Goal: Information Seeking & Learning: Learn about a topic

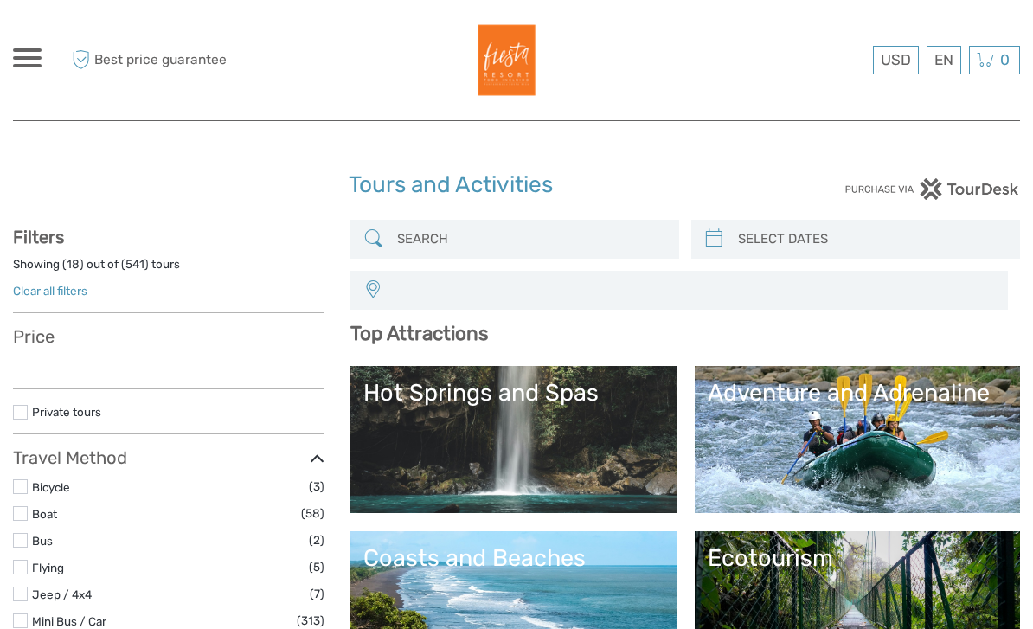
select select
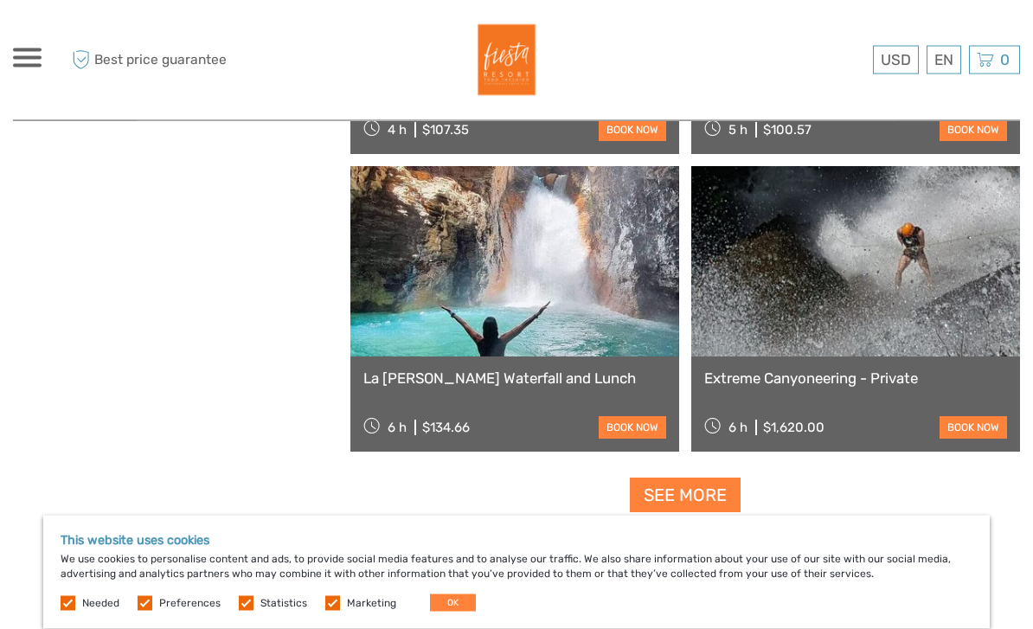
scroll to position [3120, 0]
click at [686, 501] on link "See more" at bounding box center [685, 494] width 111 height 35
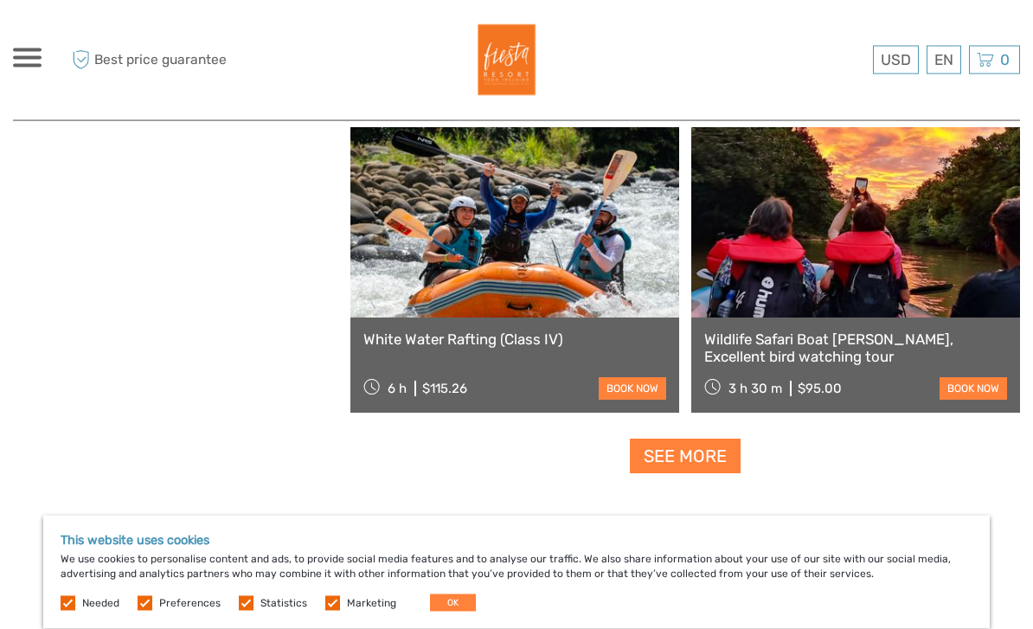
scroll to position [5254, 0]
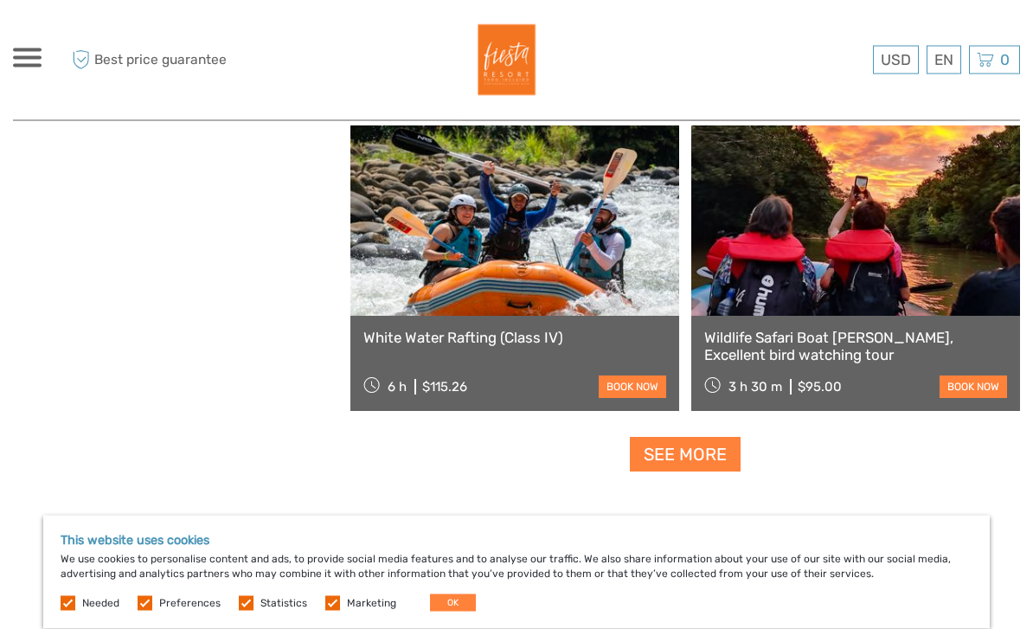
click at [708, 456] on link "See more" at bounding box center [685, 455] width 111 height 35
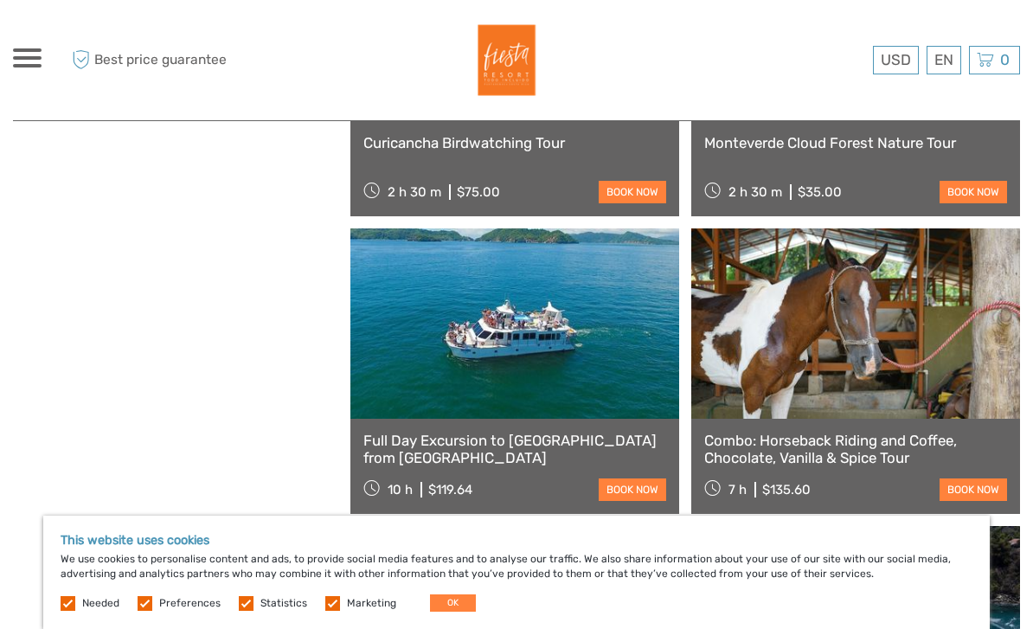
scroll to position [0, 0]
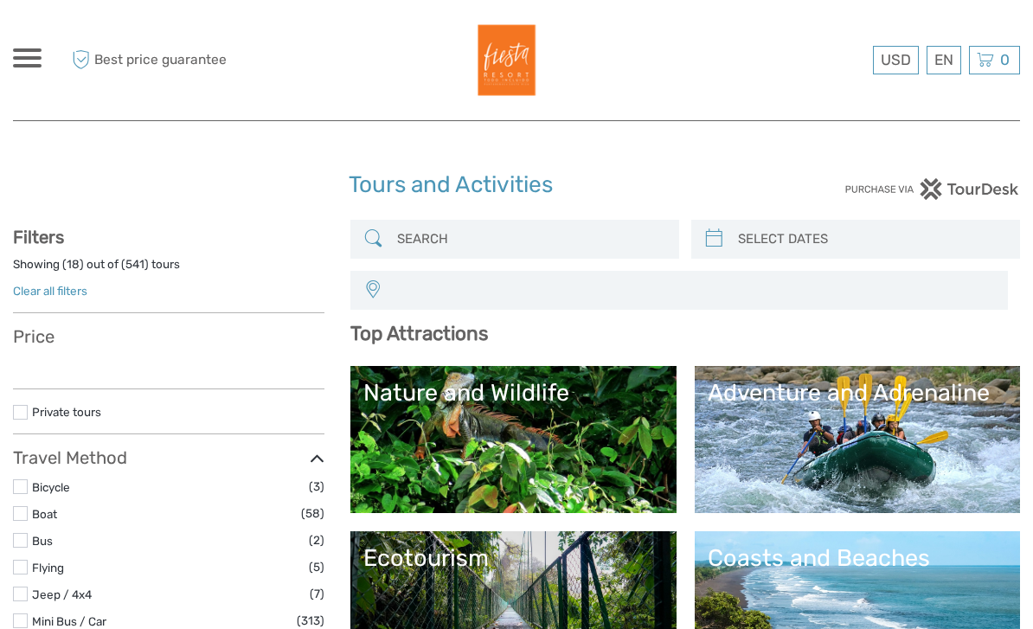
select select
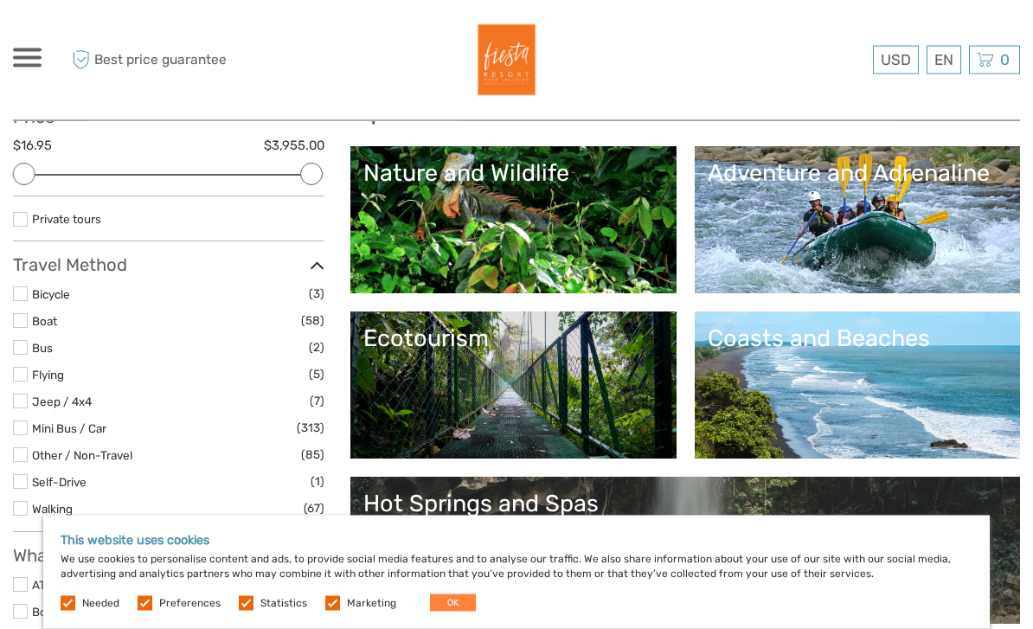
scroll to position [226, 0]
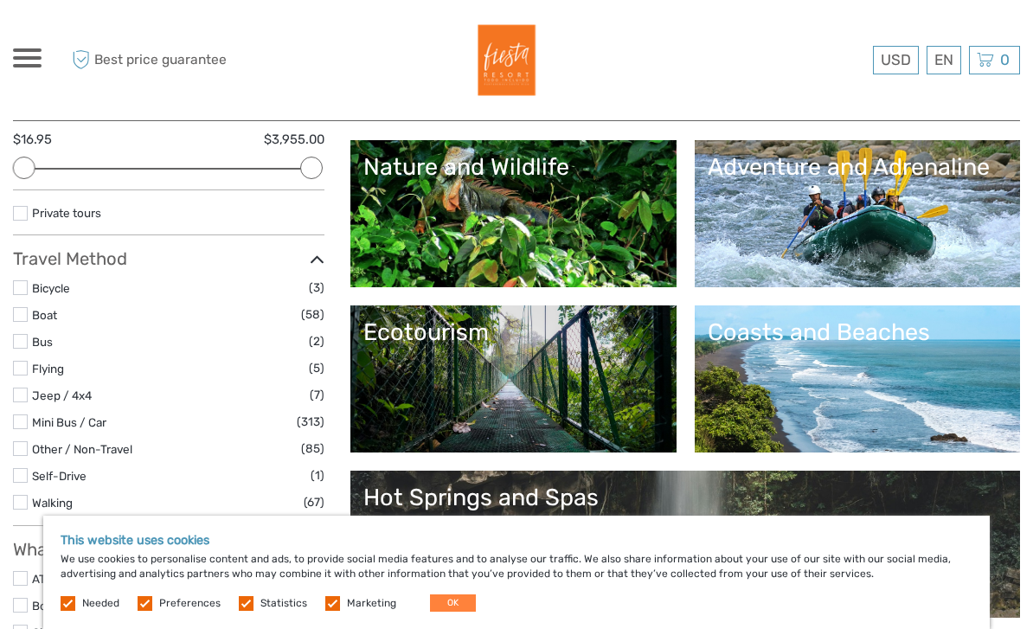
click at [859, 224] on link "Adventure and Adrenaline" at bounding box center [857, 213] width 299 height 121
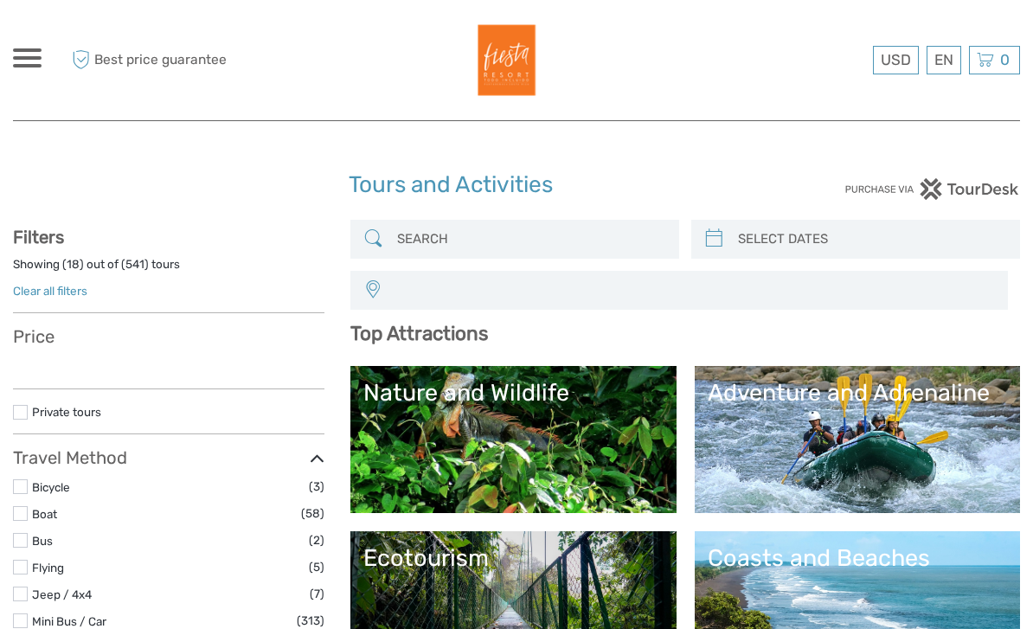
select select
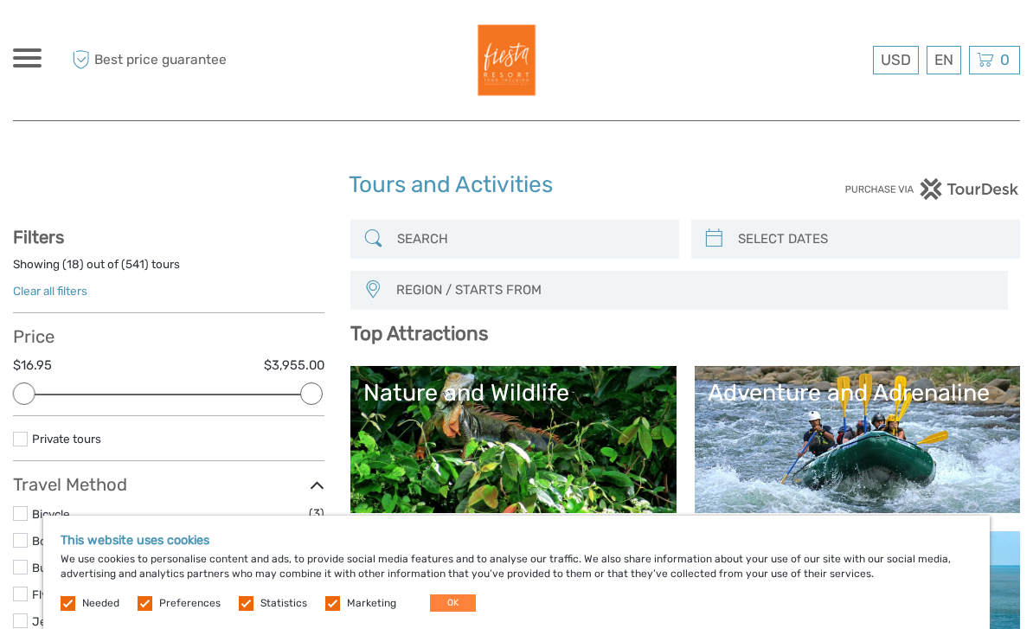
click at [589, 433] on link "Nature and Wildlife" at bounding box center [512, 439] width 299 height 121
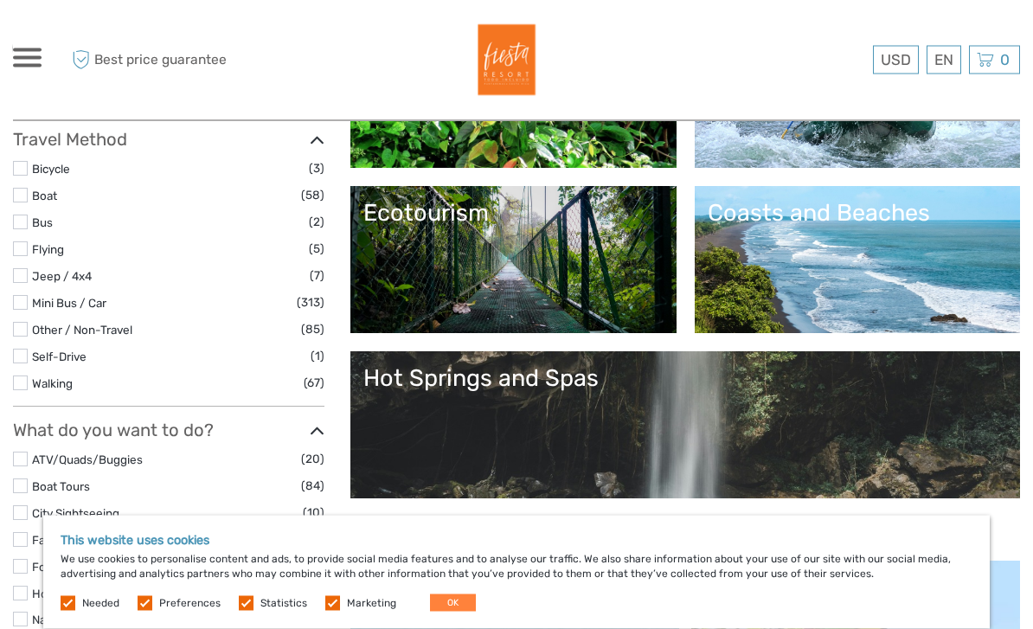
scroll to position [355, 0]
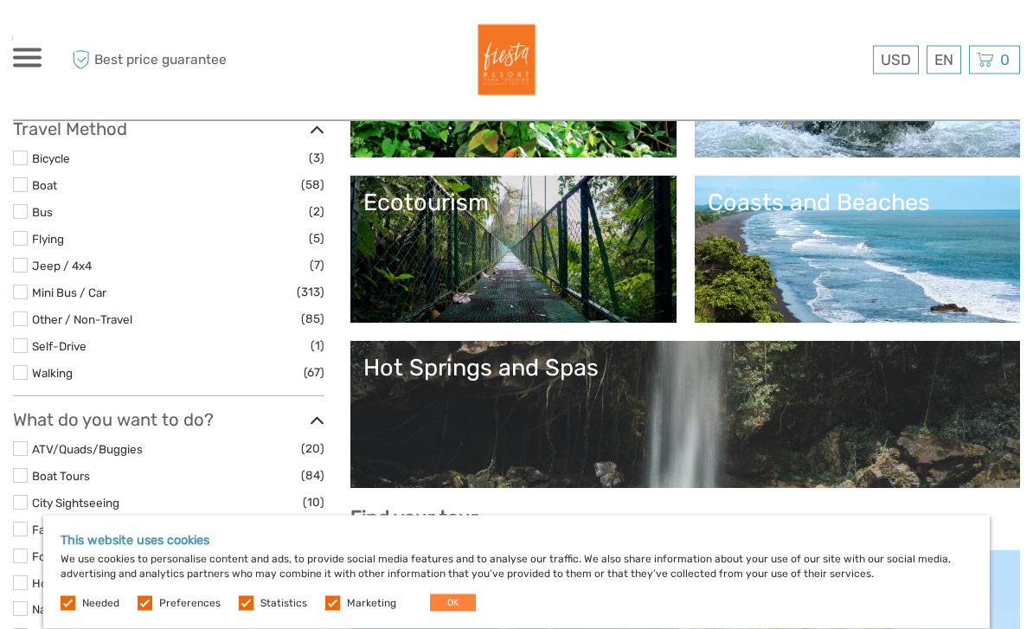
click at [843, 224] on link "Coasts and Beaches" at bounding box center [857, 249] width 299 height 121
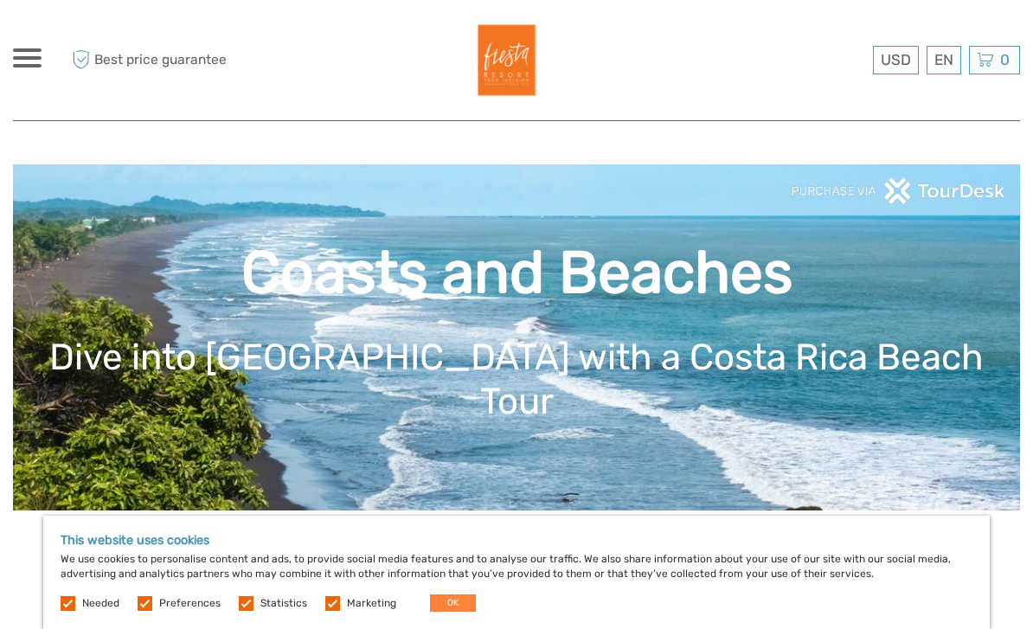
click at [17, 69] on div "USD USD € £ EN English Español Deutsch Tours Multi-day tours Transfers More Tra…" at bounding box center [27, 59] width 29 height 23
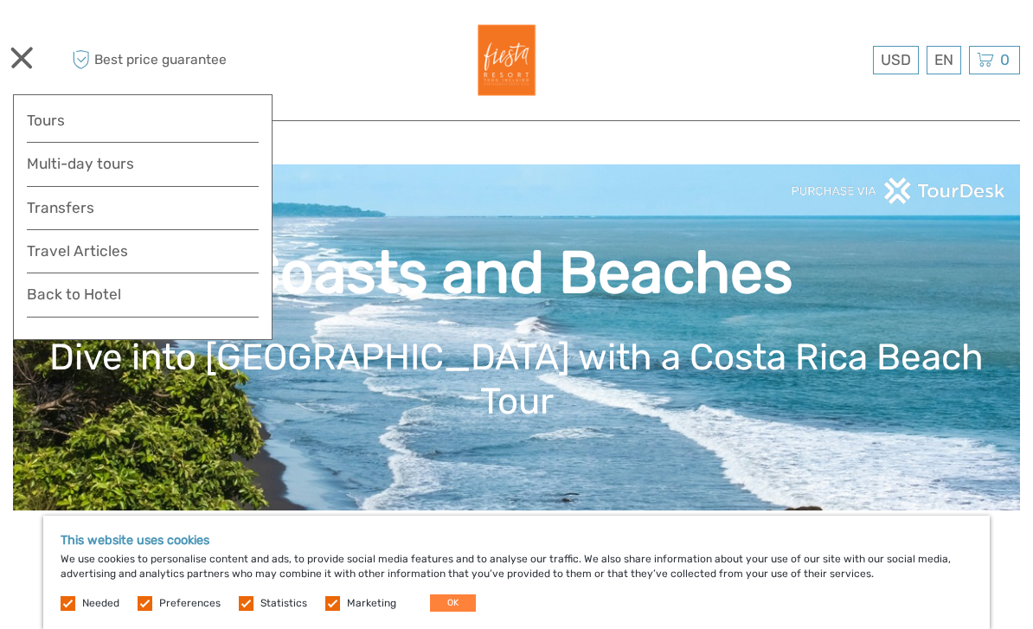
click at [111, 212] on link "Transfers" at bounding box center [143, 207] width 232 height 25
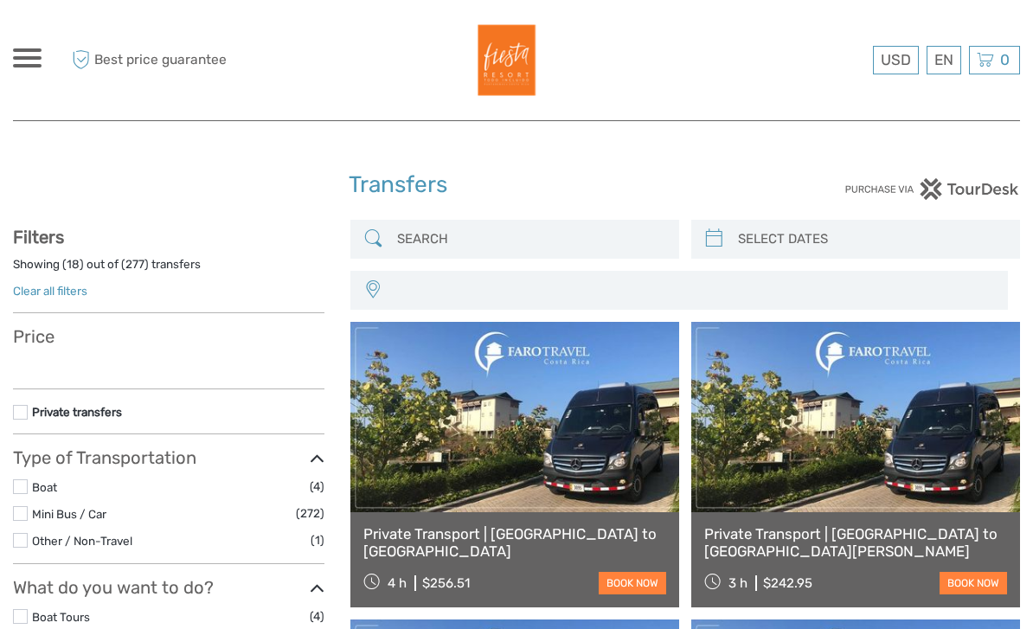
select select
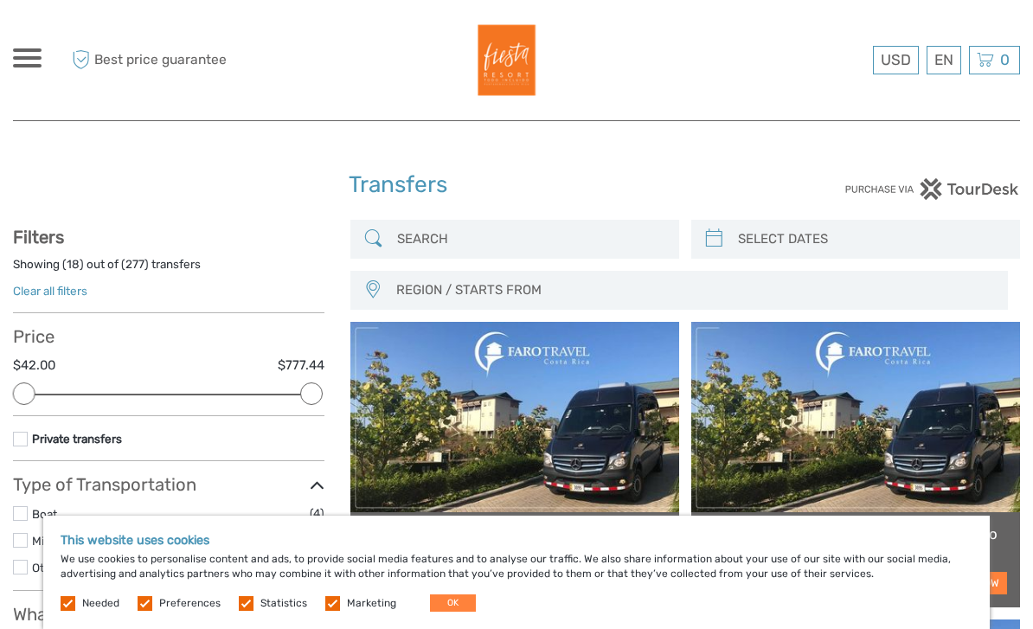
click at [37, 48] on span at bounding box center [27, 49] width 29 height 3
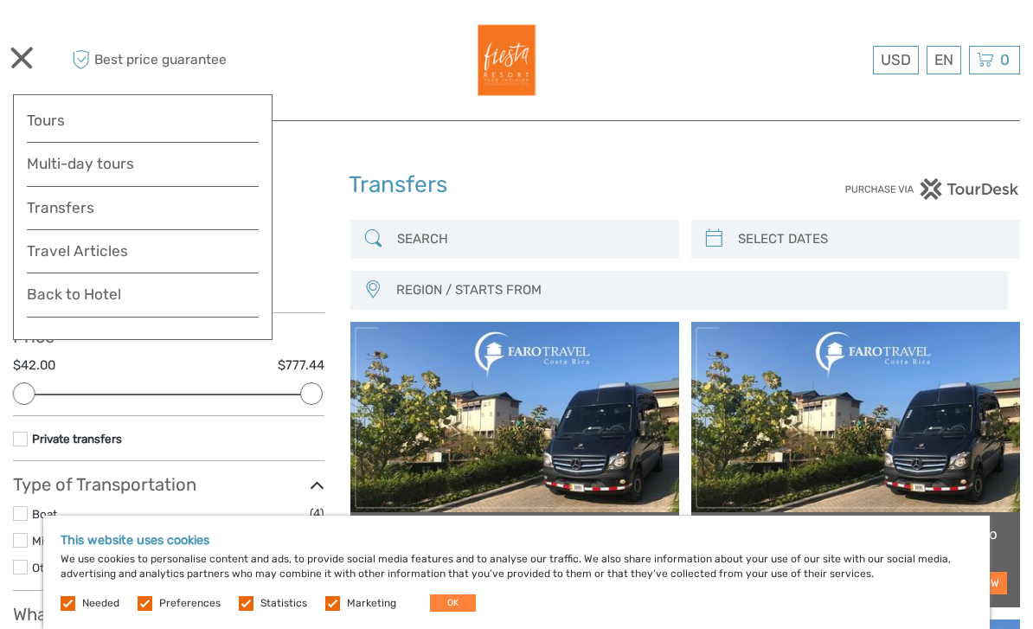
click at [112, 293] on link "Back to Hotel" at bounding box center [143, 299] width 232 height 35
